Goal: Information Seeking & Learning: Learn about a topic

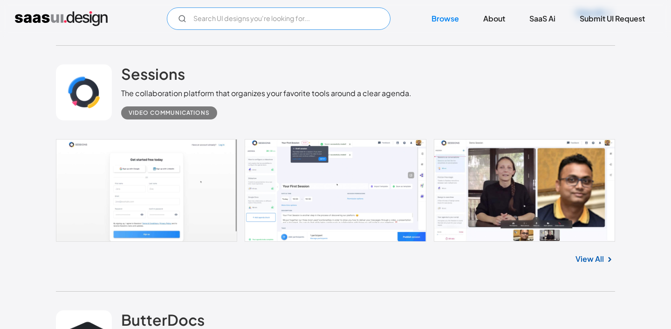
scroll to position [3691, 0]
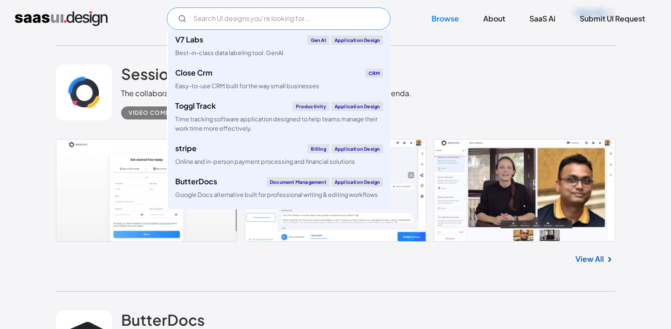
click at [229, 20] on input "Email Form" at bounding box center [279, 18] width 224 height 22
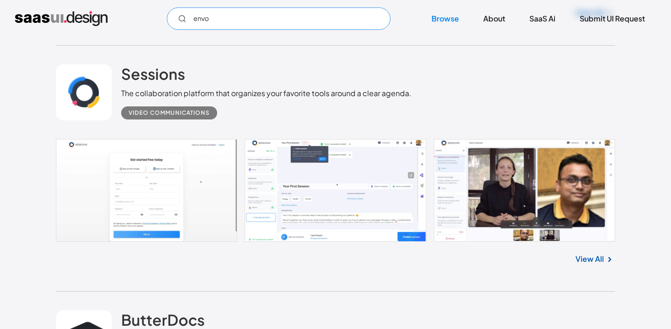
type input "envoy"
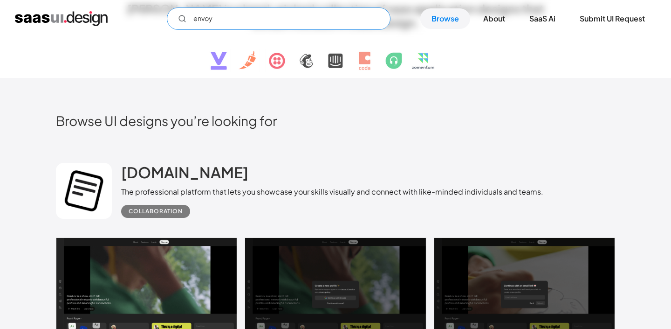
scroll to position [126, 0]
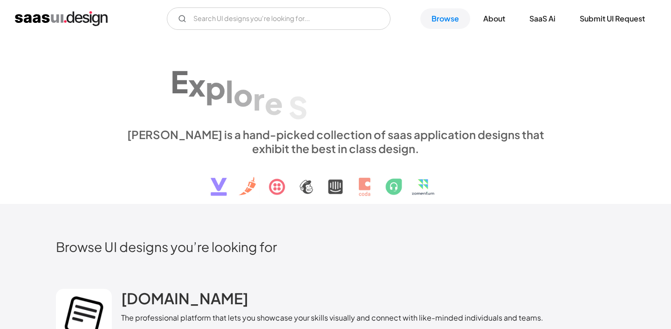
scroll to position [126, 0]
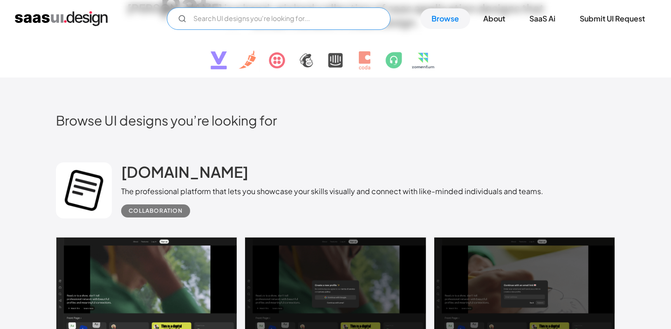
click at [226, 21] on input "Email Form" at bounding box center [279, 18] width 224 height 22
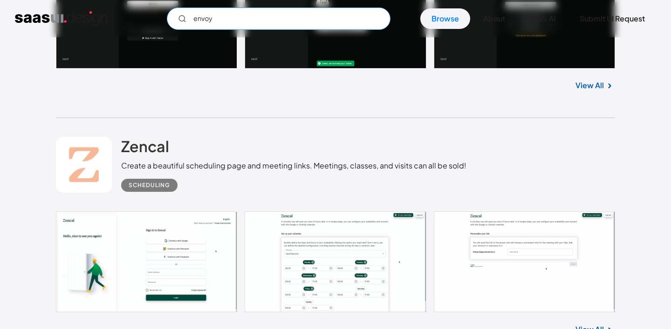
scroll to position [925, 0]
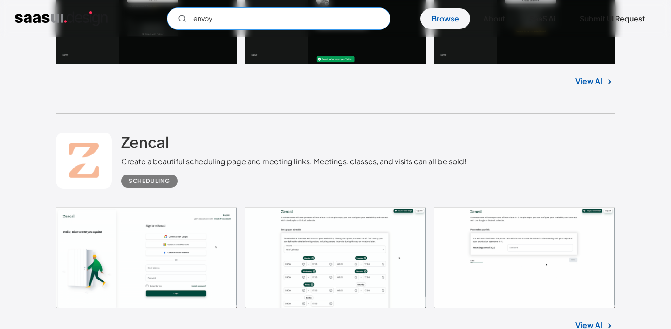
type input "envoy"
click at [433, 25] on link "Browse" at bounding box center [445, 18] width 50 height 21
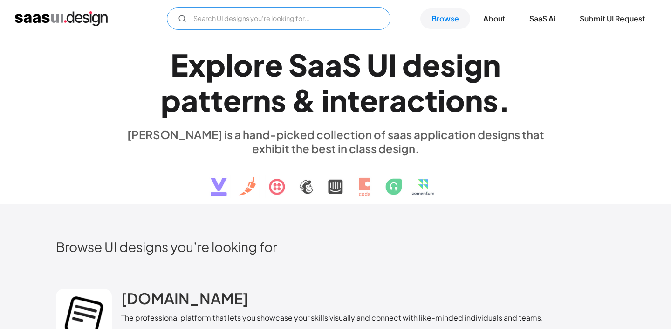
click at [243, 24] on input "Email Form" at bounding box center [279, 18] width 224 height 22
click at [379, 21] on input "envoy" at bounding box center [279, 18] width 224 height 22
click at [210, 16] on input "envoy" at bounding box center [279, 18] width 224 height 22
type input "notifications"
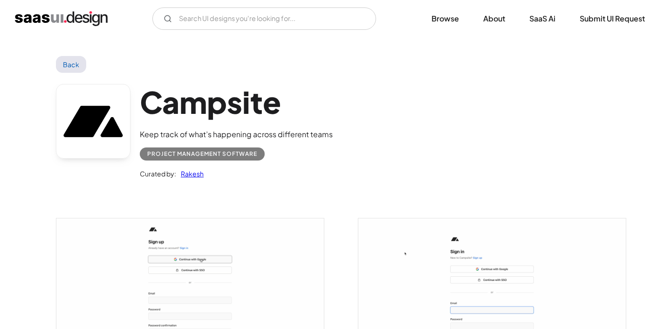
scroll to position [699, 0]
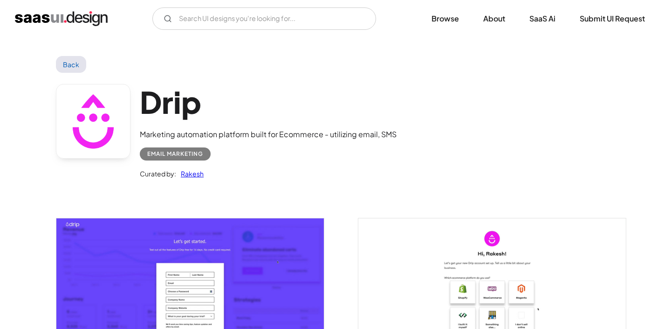
scroll to position [935, 0]
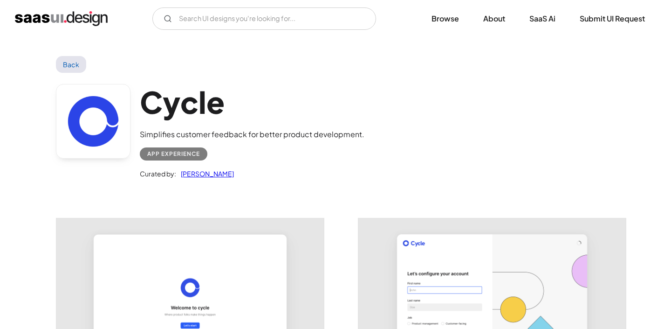
scroll to position [201, 0]
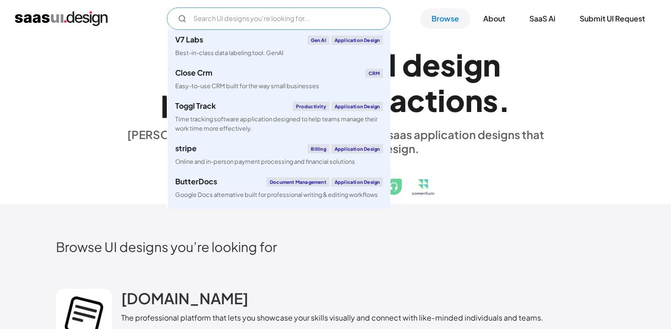
click at [257, 19] on input "Email Form" at bounding box center [279, 18] width 224 height 22
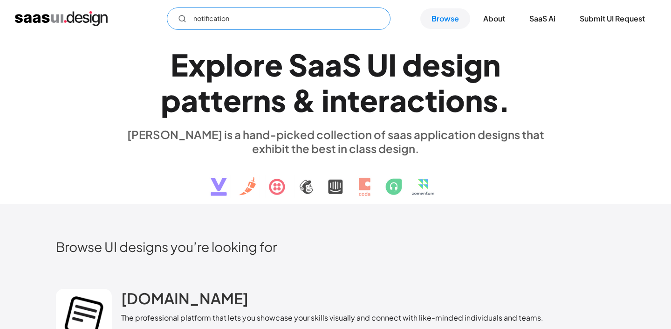
type input "notifications"
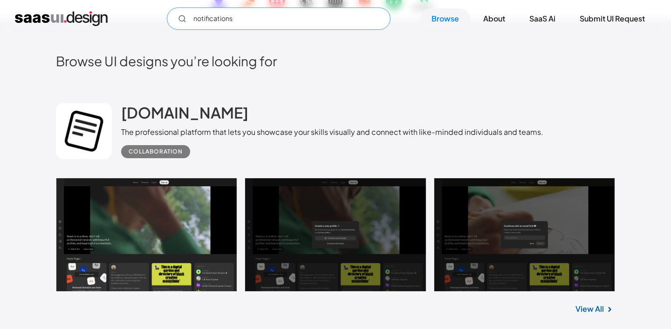
scroll to position [143, 0]
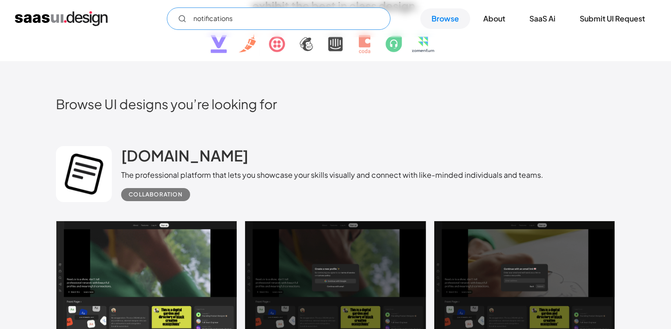
click at [207, 17] on input "notifications" at bounding box center [279, 18] width 224 height 22
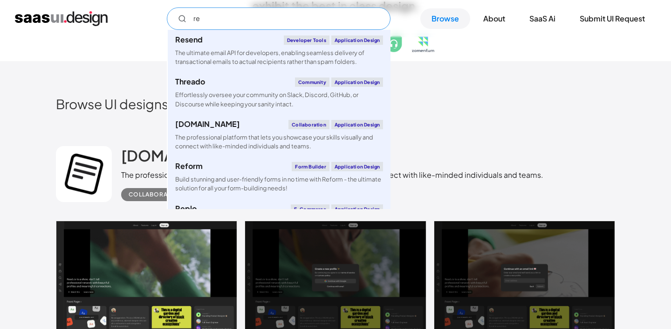
type input "r"
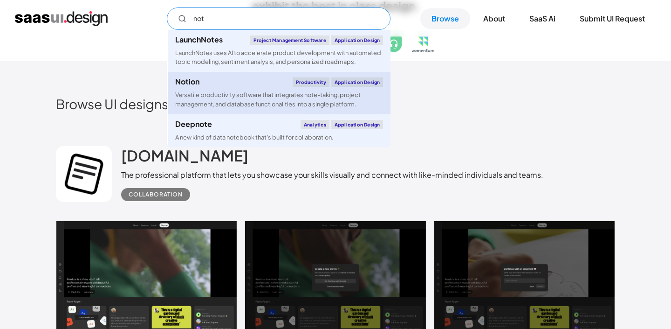
click at [225, 98] on div "Versatile productivity software that integrates note-taking, project management…" at bounding box center [279, 99] width 208 height 18
type input "not"
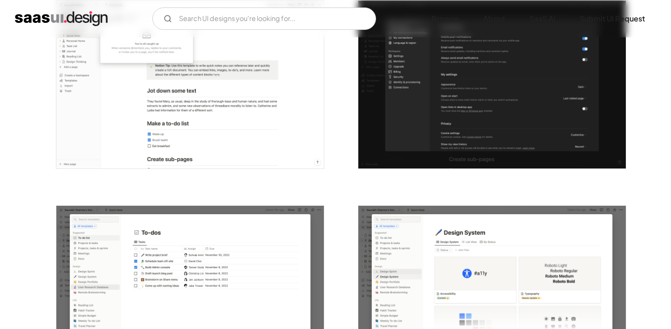
scroll to position [1684, 0]
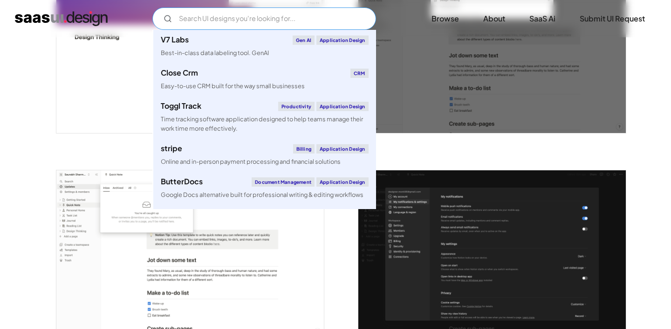
click at [217, 21] on input "Email Form" at bounding box center [264, 18] width 224 height 22
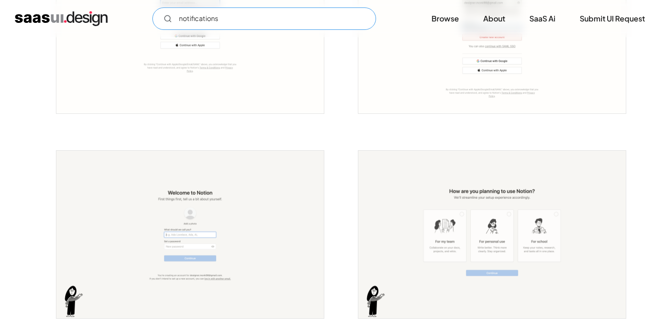
scroll to position [114, 0]
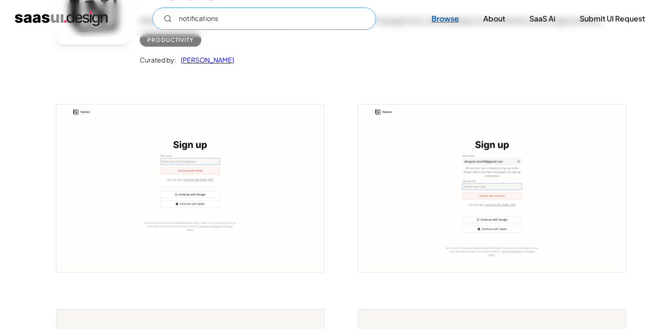
type input "notifications"
click at [448, 16] on link "Browse" at bounding box center [445, 18] width 50 height 21
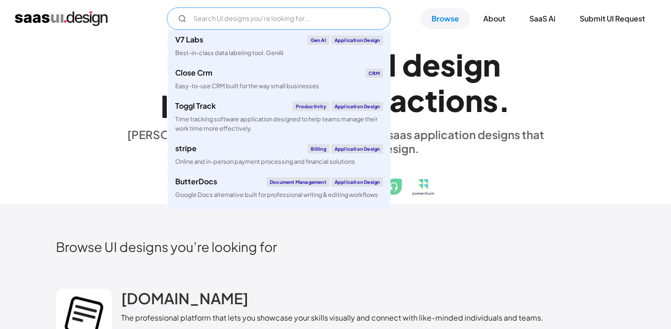
click at [226, 20] on input "Email Form" at bounding box center [279, 18] width 224 height 22
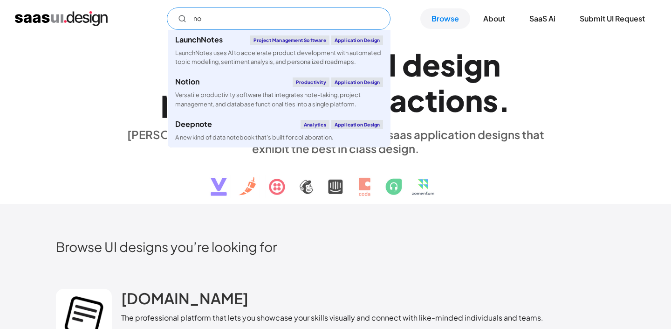
type input "n"
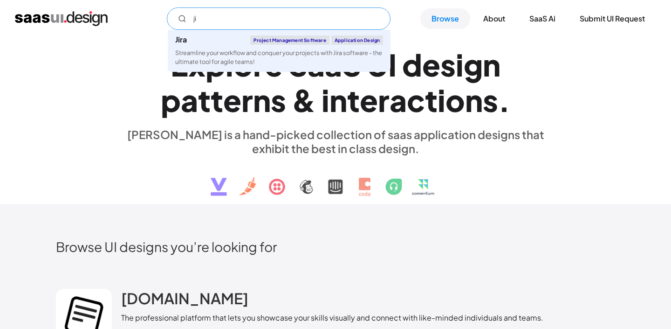
type input "j"
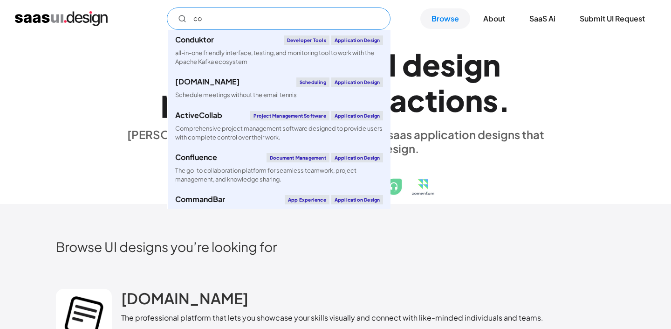
type input "c"
